Goal: Information Seeking & Learning: Learn about a topic

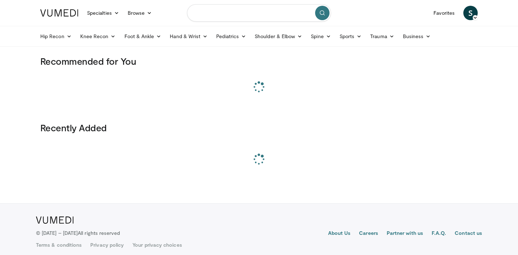
click at [228, 16] on input "Search topics, interventions" at bounding box center [259, 12] width 144 height 17
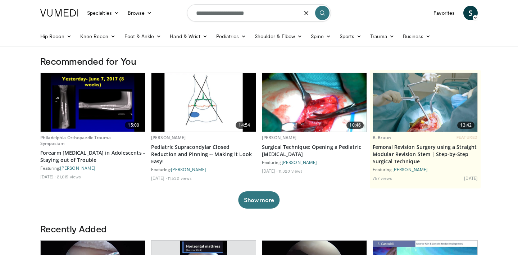
type input "**********"
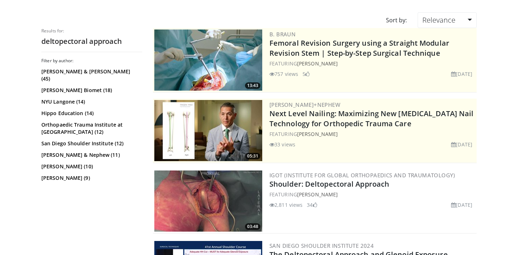
scroll to position [79, 0]
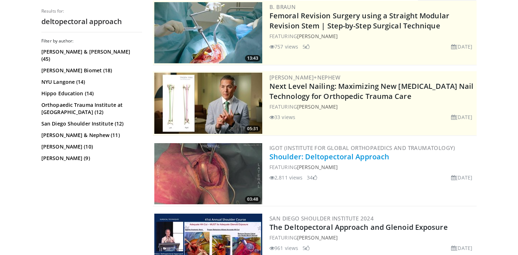
click at [350, 160] on link "Shoulder: Deltopectoral Approach" at bounding box center [329, 157] width 120 height 10
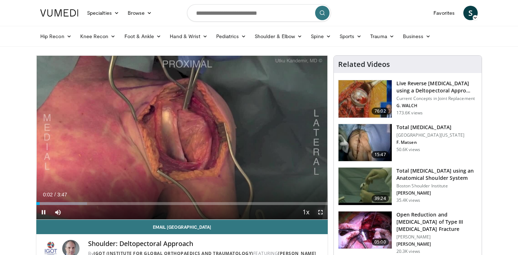
click at [317, 212] on span "Video Player" at bounding box center [320, 212] width 14 height 14
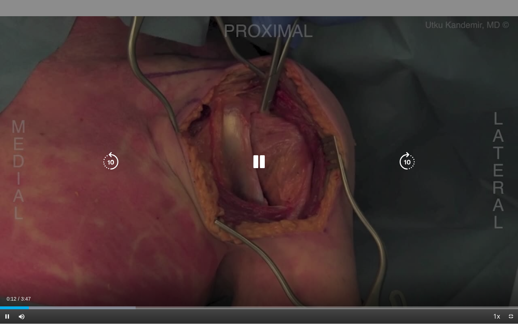
click at [260, 161] on icon "Video Player" at bounding box center [259, 162] width 20 height 20
click at [256, 162] on icon "Video Player" at bounding box center [259, 162] width 20 height 20
click at [255, 163] on icon "Video Player" at bounding box center [259, 162] width 20 height 20
